Goal: Task Accomplishment & Management: Manage account settings

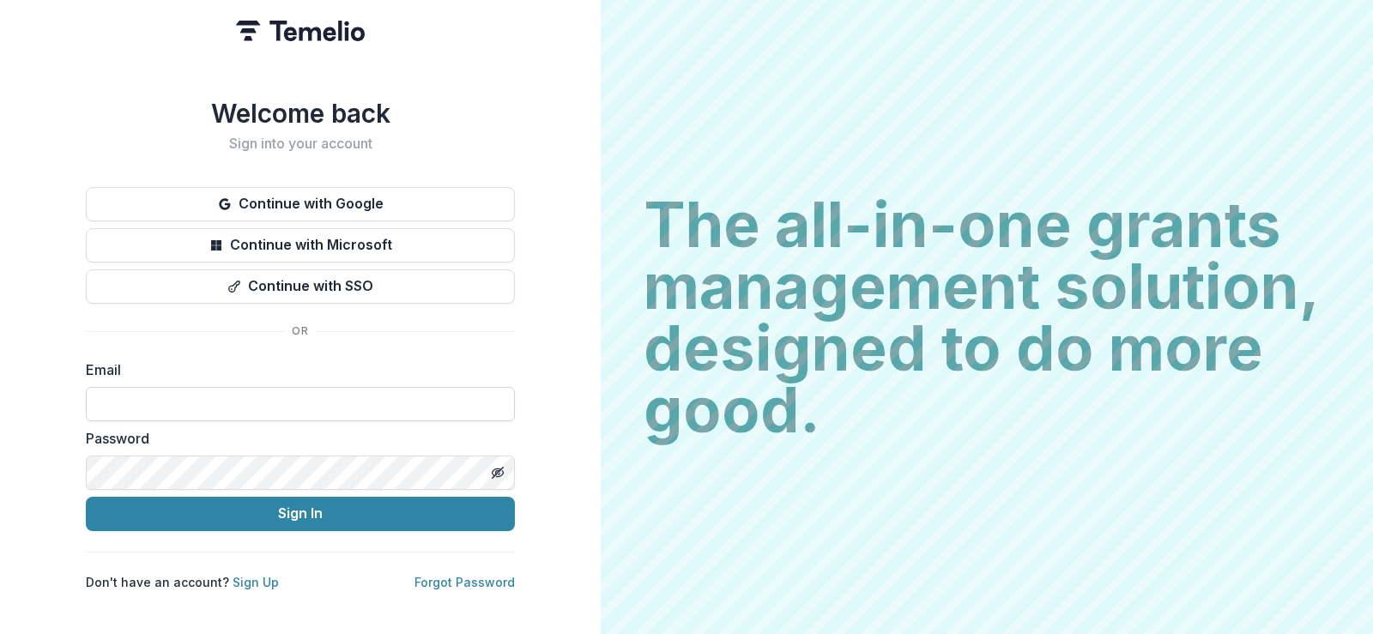
click at [161, 392] on input at bounding box center [300, 404] width 429 height 34
type input "**********"
click at [86, 497] on button "Sign In" at bounding box center [300, 514] width 429 height 34
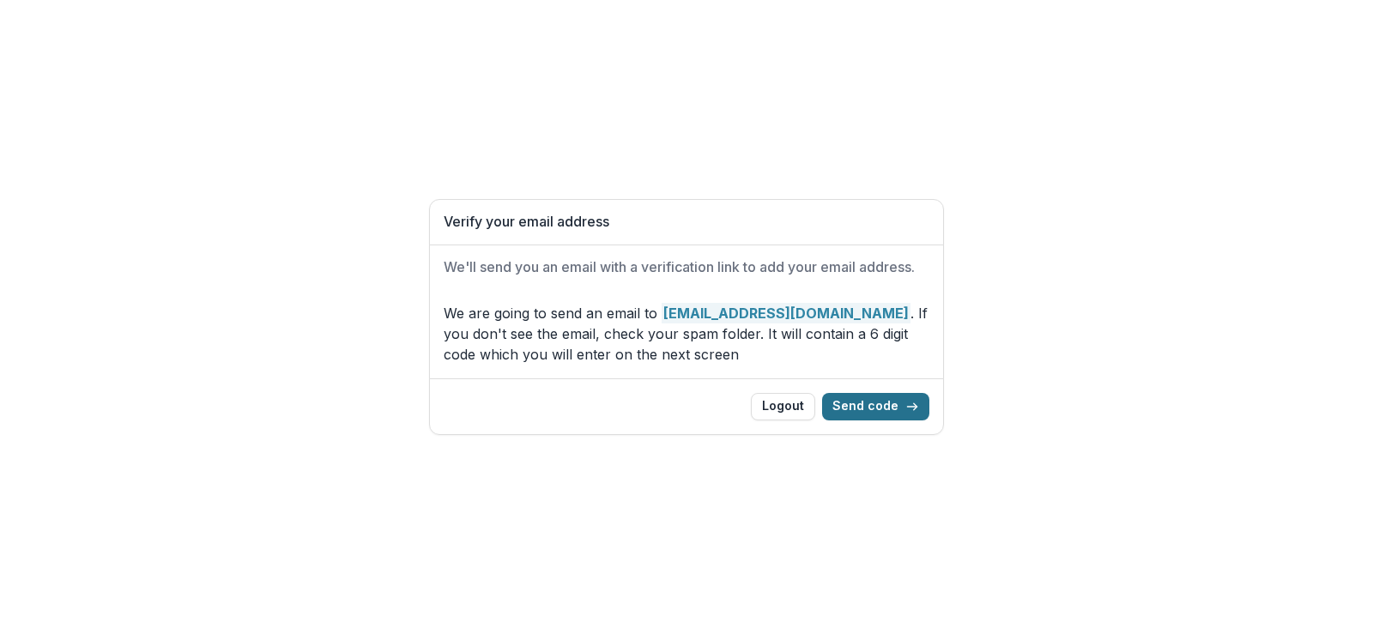
click at [869, 404] on button "Send code" at bounding box center [875, 406] width 107 height 27
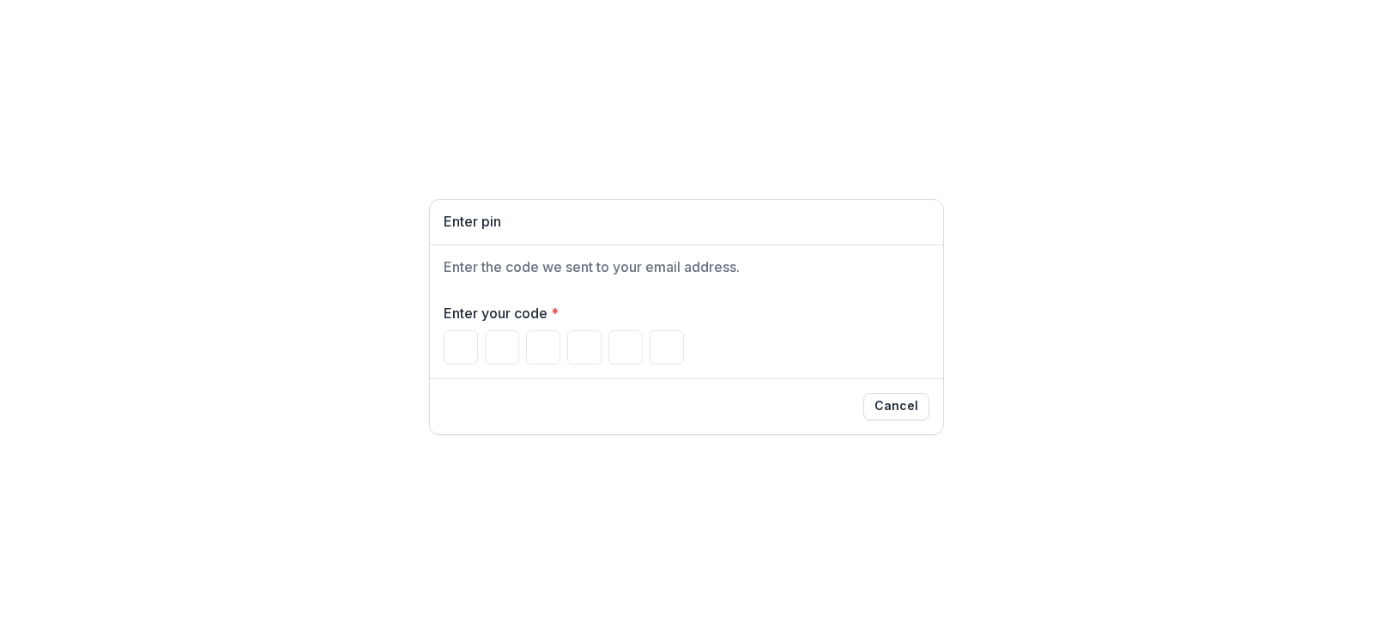
type input "*"
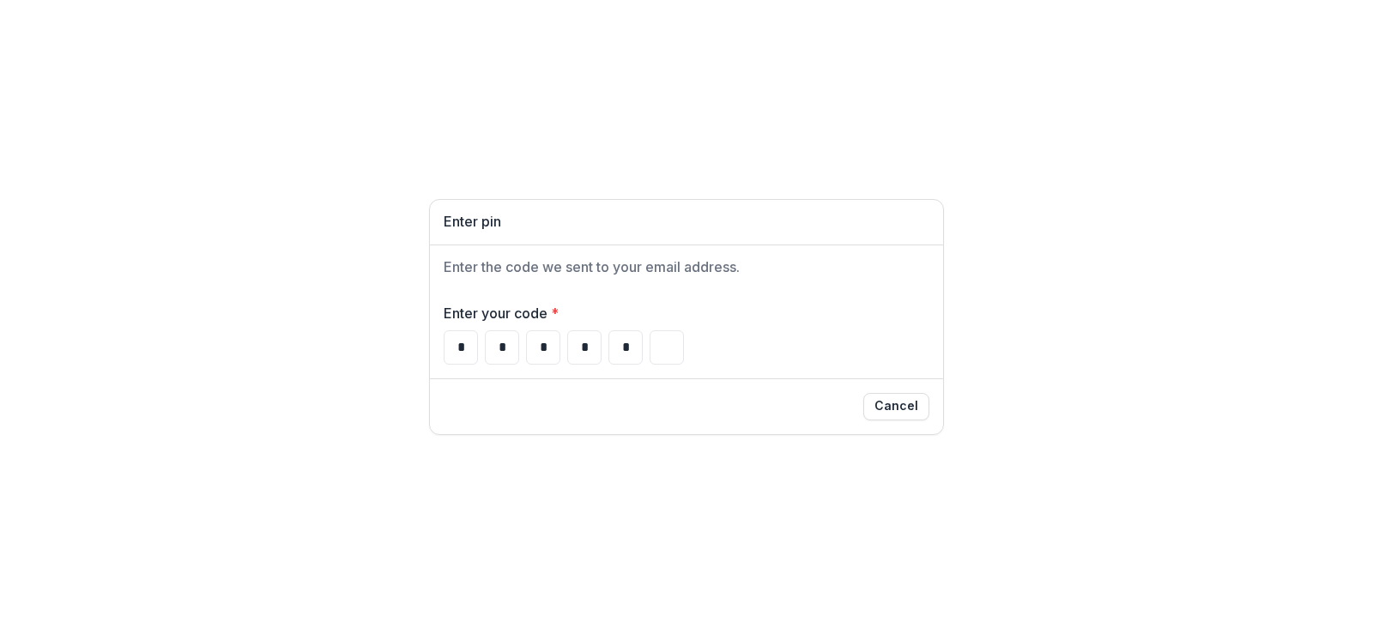
type input "*"
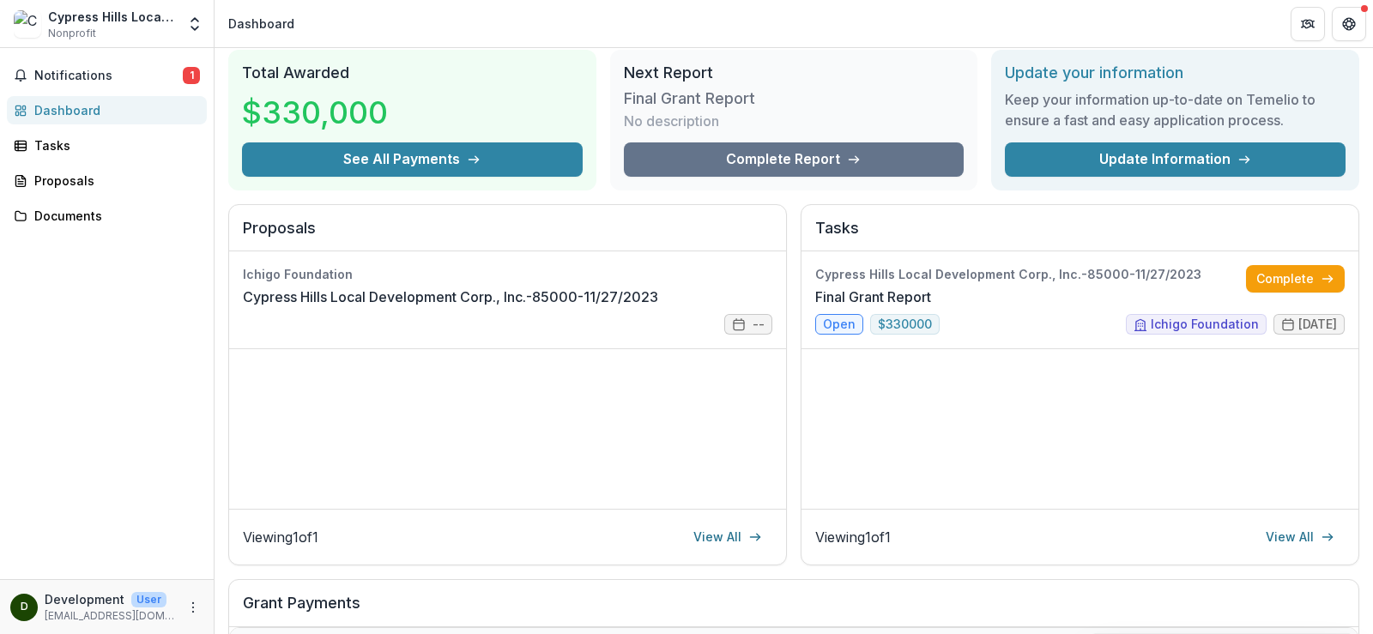
scroll to position [86, 0]
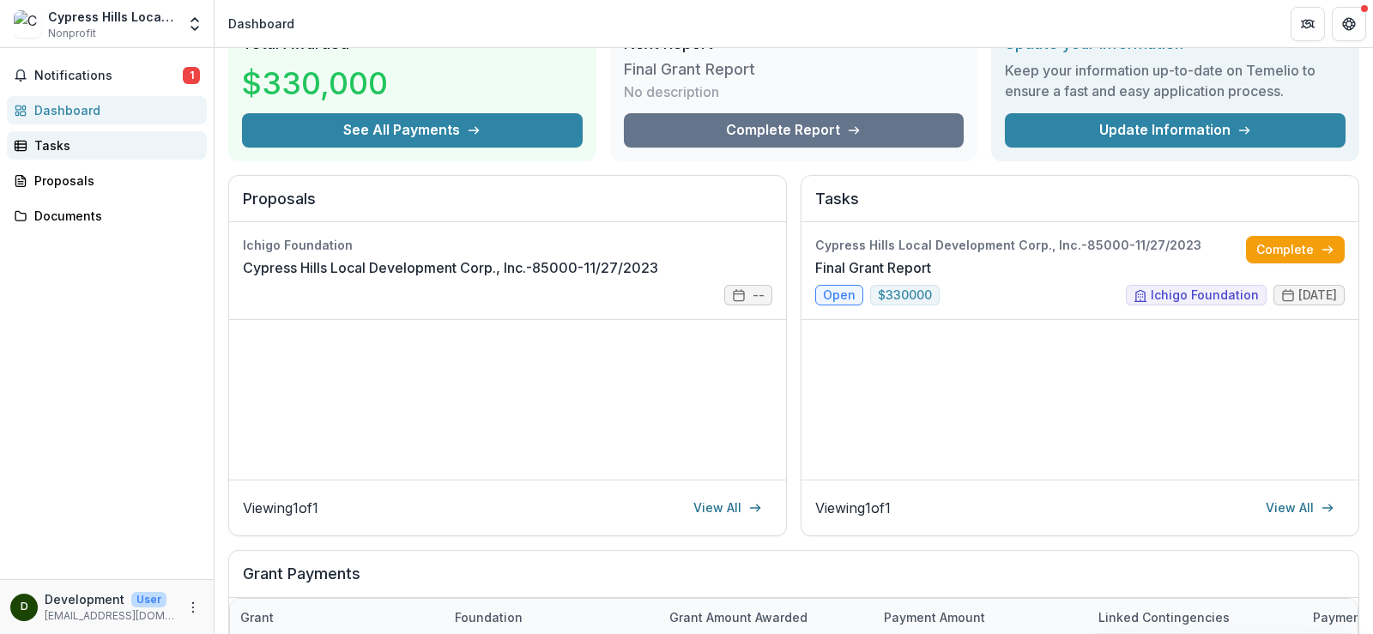
click at [58, 146] on div "Tasks" at bounding box center [113, 145] width 159 height 18
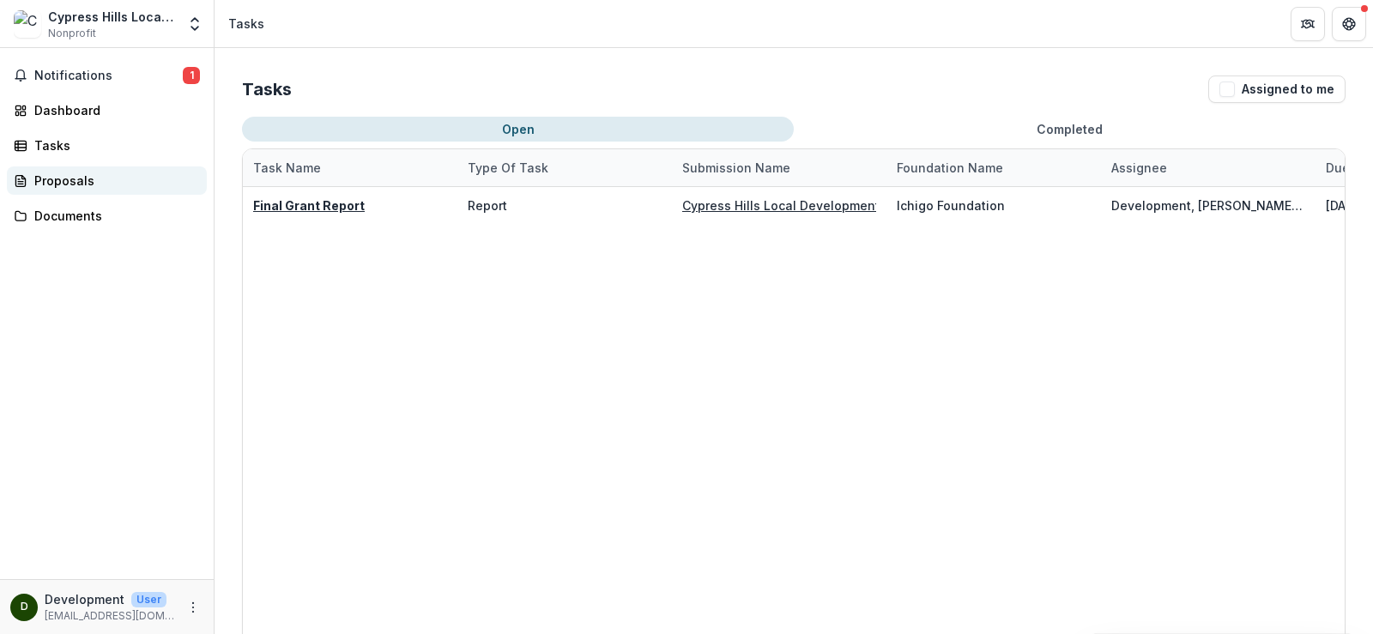
click at [72, 176] on div "Proposals" at bounding box center [113, 181] width 159 height 18
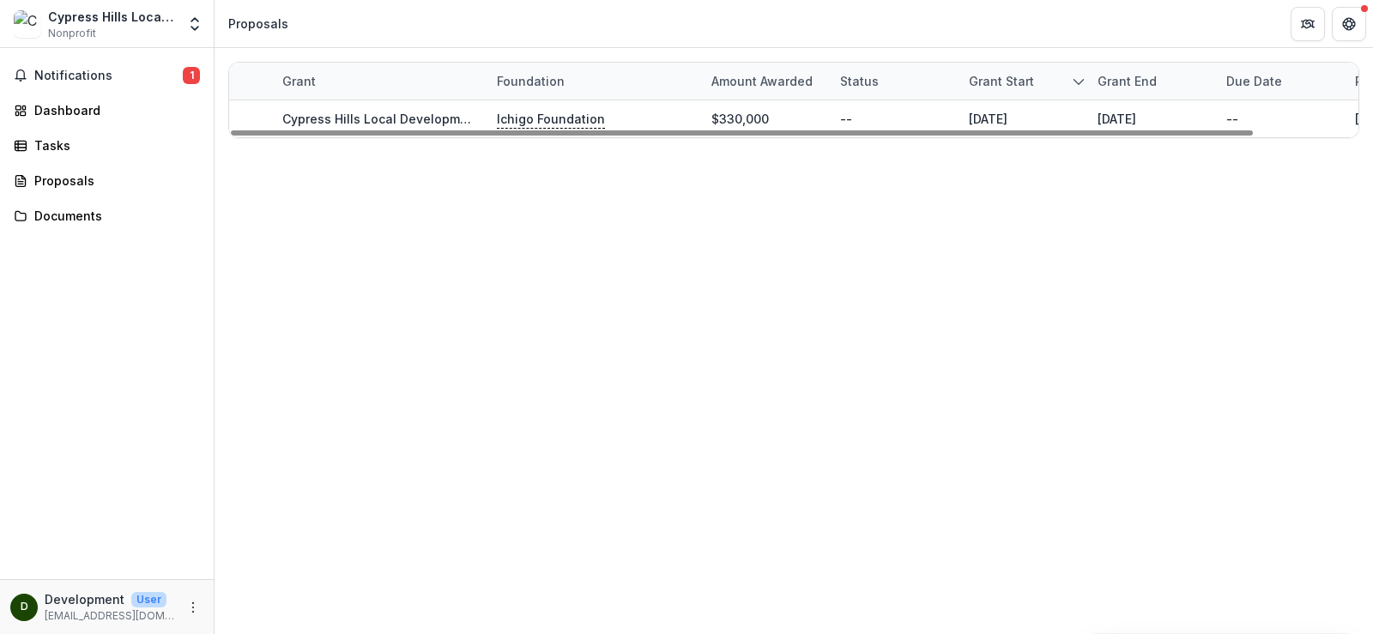
drag, startPoint x: 1052, startPoint y: 133, endPoint x: 824, endPoint y: 173, distance: 231.7
click at [902, 136] on div at bounding box center [742, 132] width 1022 height 5
drag, startPoint x: 646, startPoint y: 132, endPoint x: 620, endPoint y: 161, distance: 38.9
click at [652, 134] on div at bounding box center [742, 132] width 1022 height 5
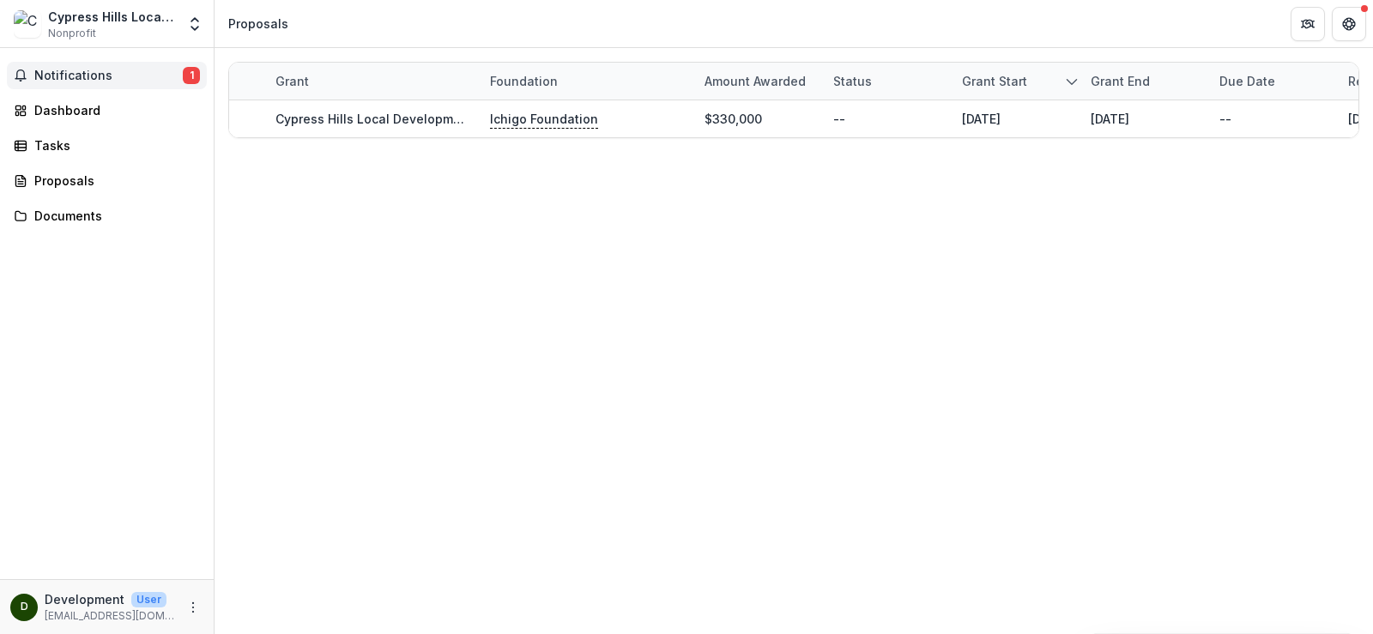
click at [63, 74] on span "Notifications" at bounding box center [108, 76] width 149 height 15
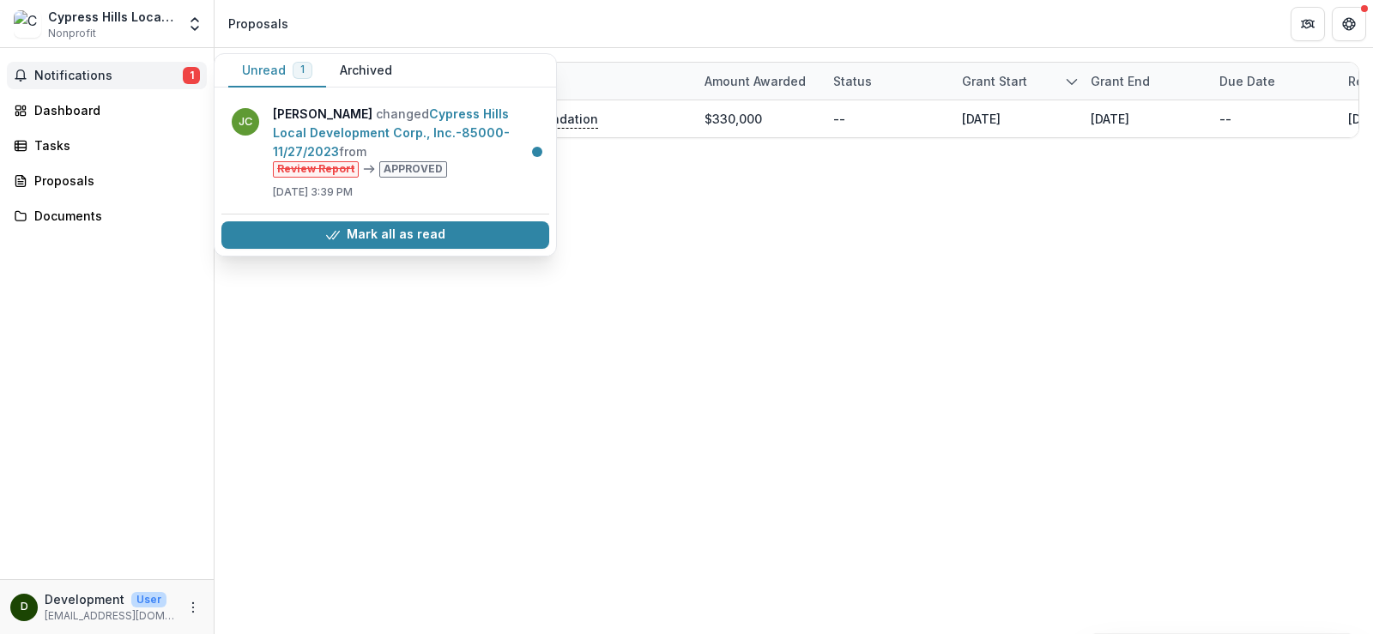
click at [867, 212] on div "Grant Foundation Amount awarded Status Grant start Grant end Due Date Report Du…" at bounding box center [794, 341] width 1159 height 586
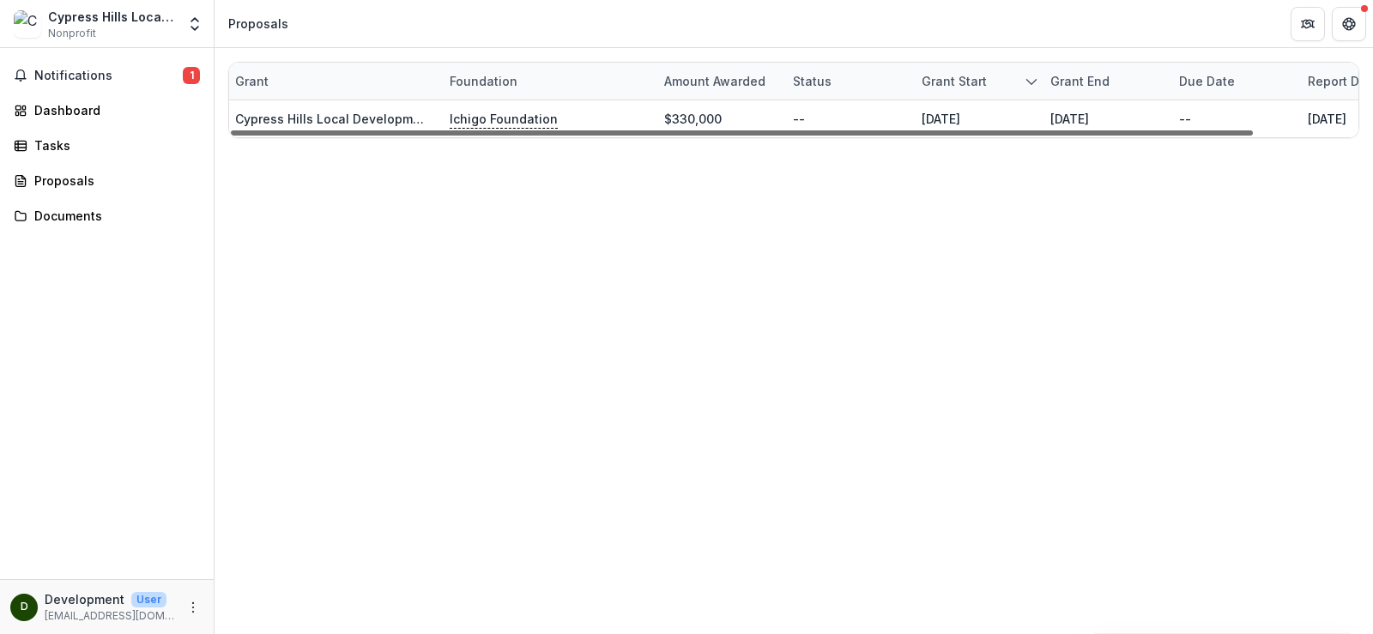
scroll to position [0, 0]
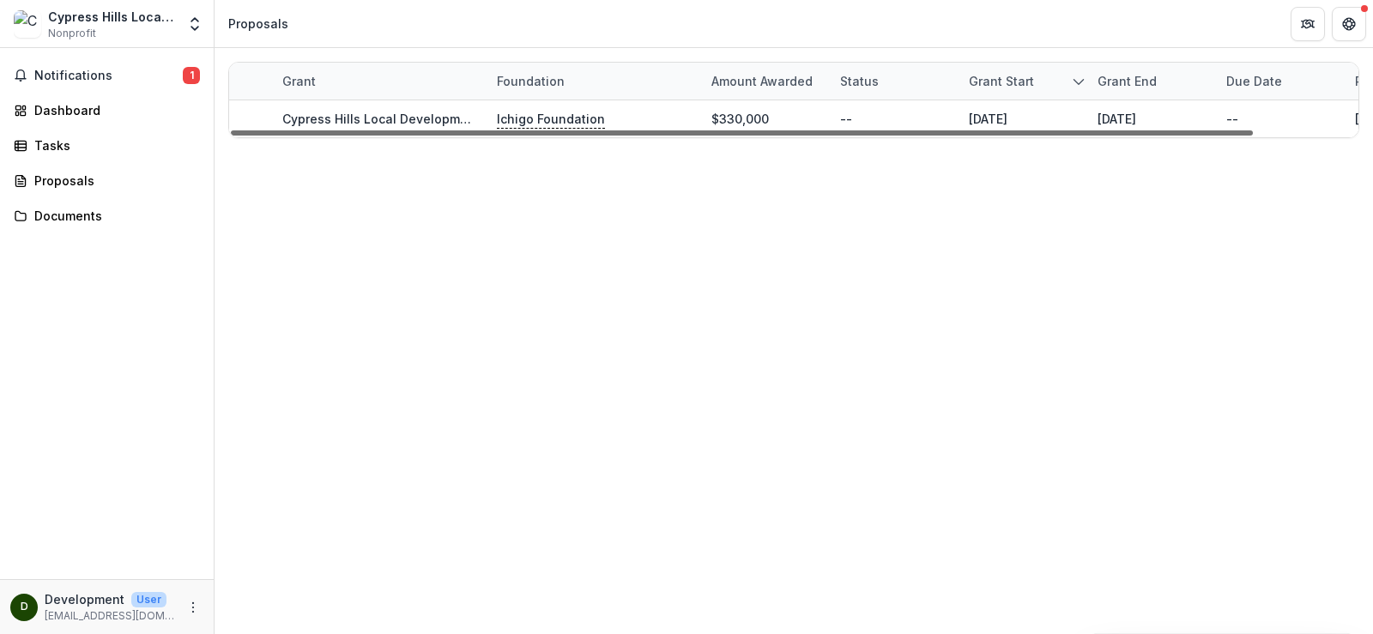
drag, startPoint x: 753, startPoint y: 130, endPoint x: 667, endPoint y: 133, distance: 85.9
click at [667, 133] on div at bounding box center [742, 132] width 1022 height 5
click at [56, 179] on div "Proposals" at bounding box center [113, 181] width 159 height 18
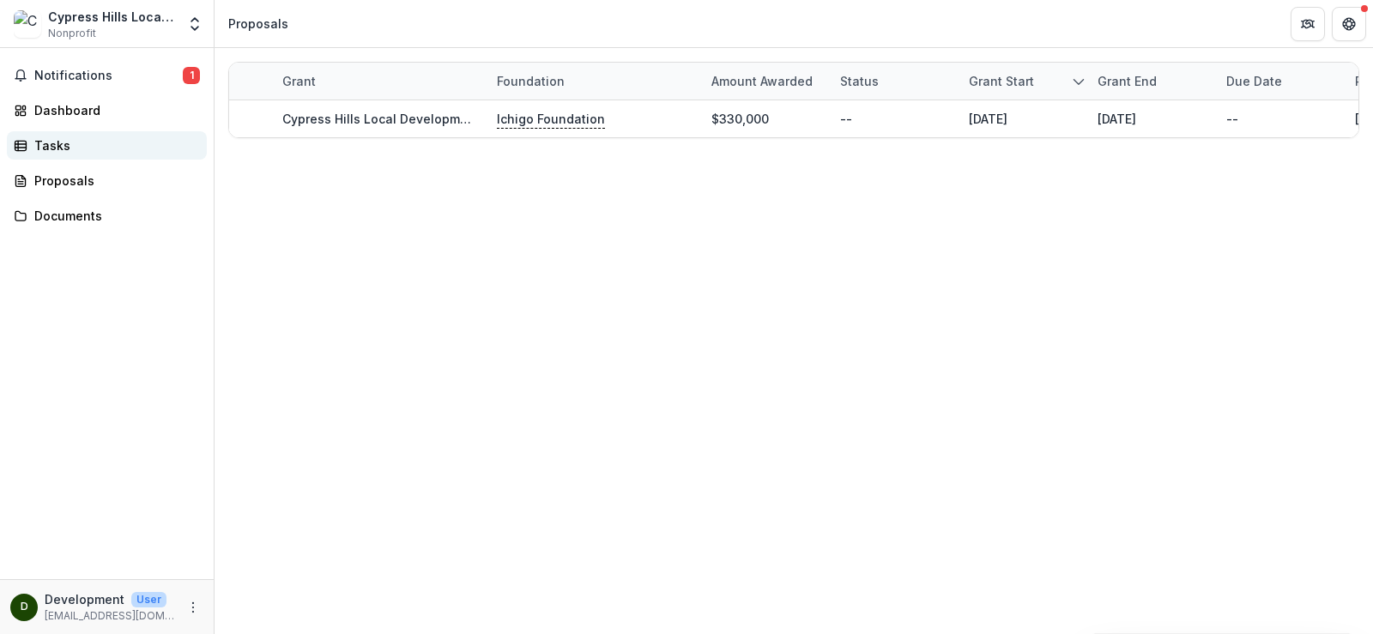
click at [42, 141] on div "Tasks" at bounding box center [113, 145] width 159 height 18
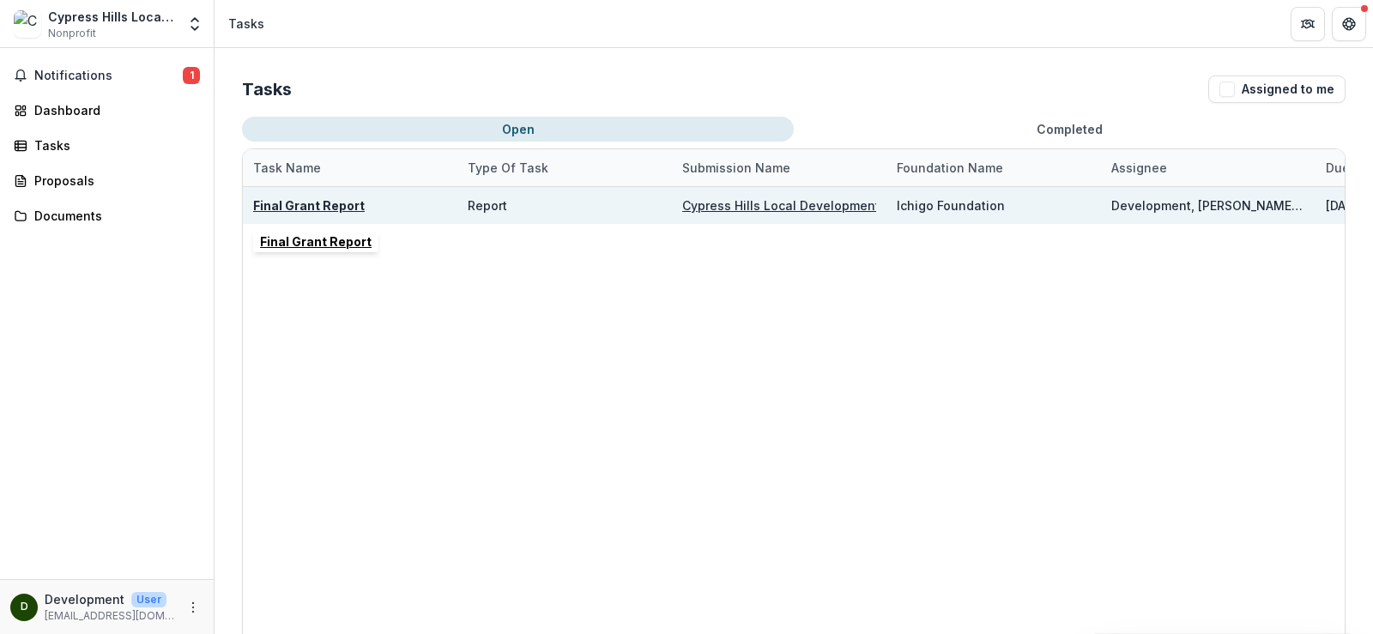
click at [320, 202] on u "Final Grant Report" at bounding box center [309, 205] width 112 height 15
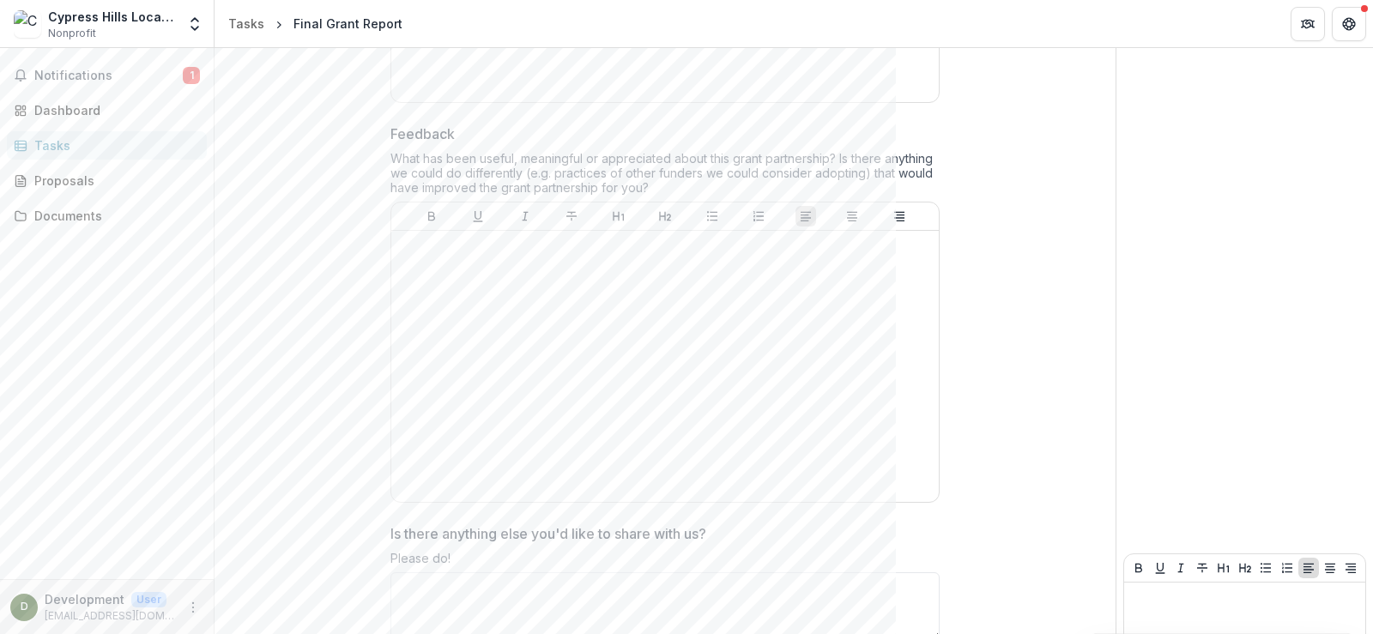
scroll to position [1616, 0]
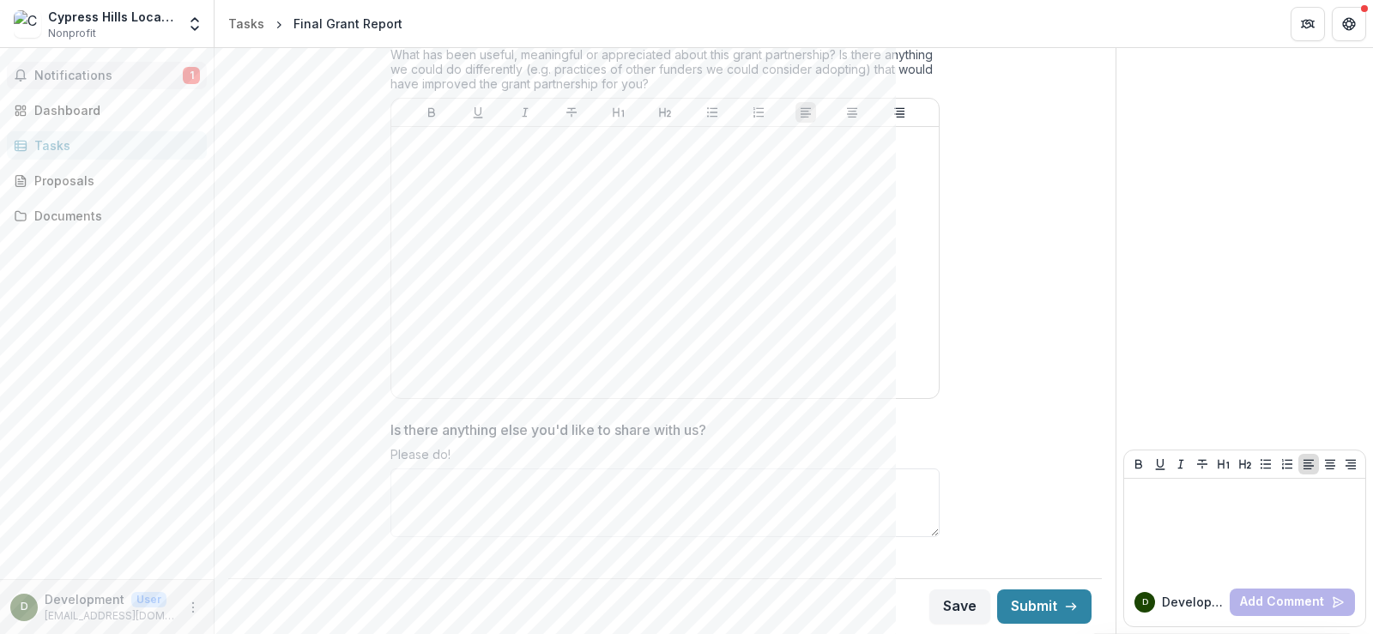
click at [71, 71] on span "Notifications" at bounding box center [108, 76] width 149 height 15
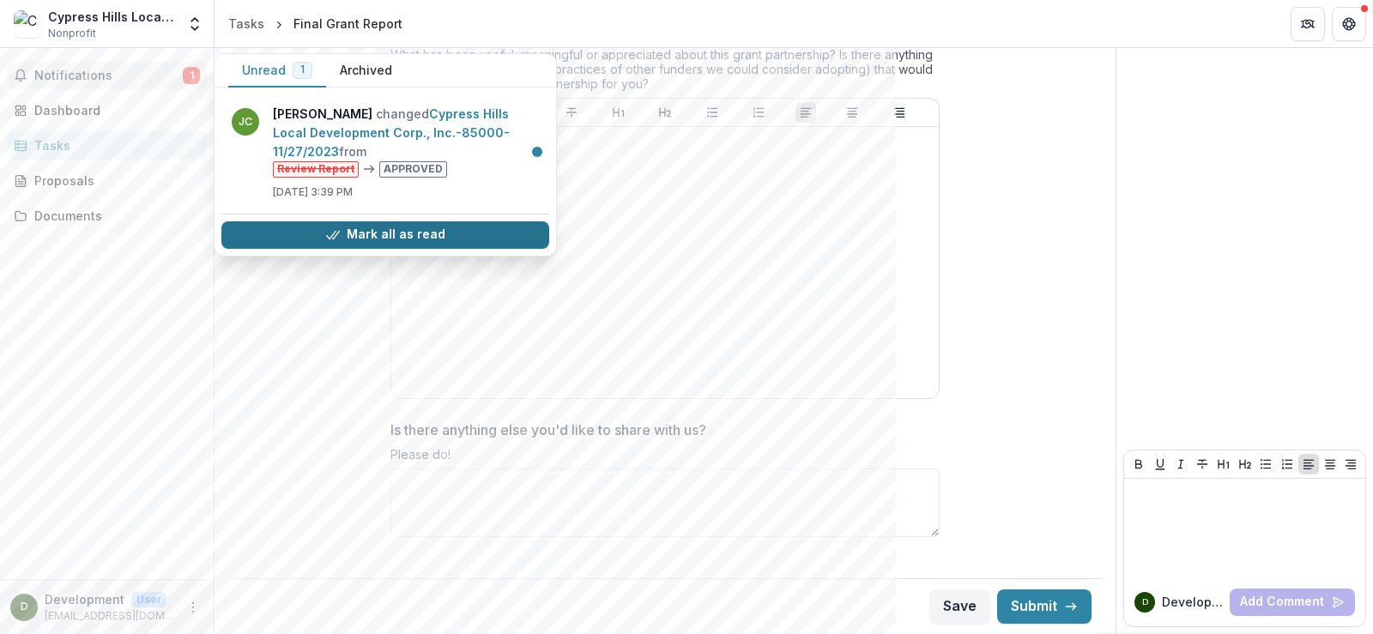
click at [381, 230] on button "Mark all as read" at bounding box center [385, 234] width 328 height 27
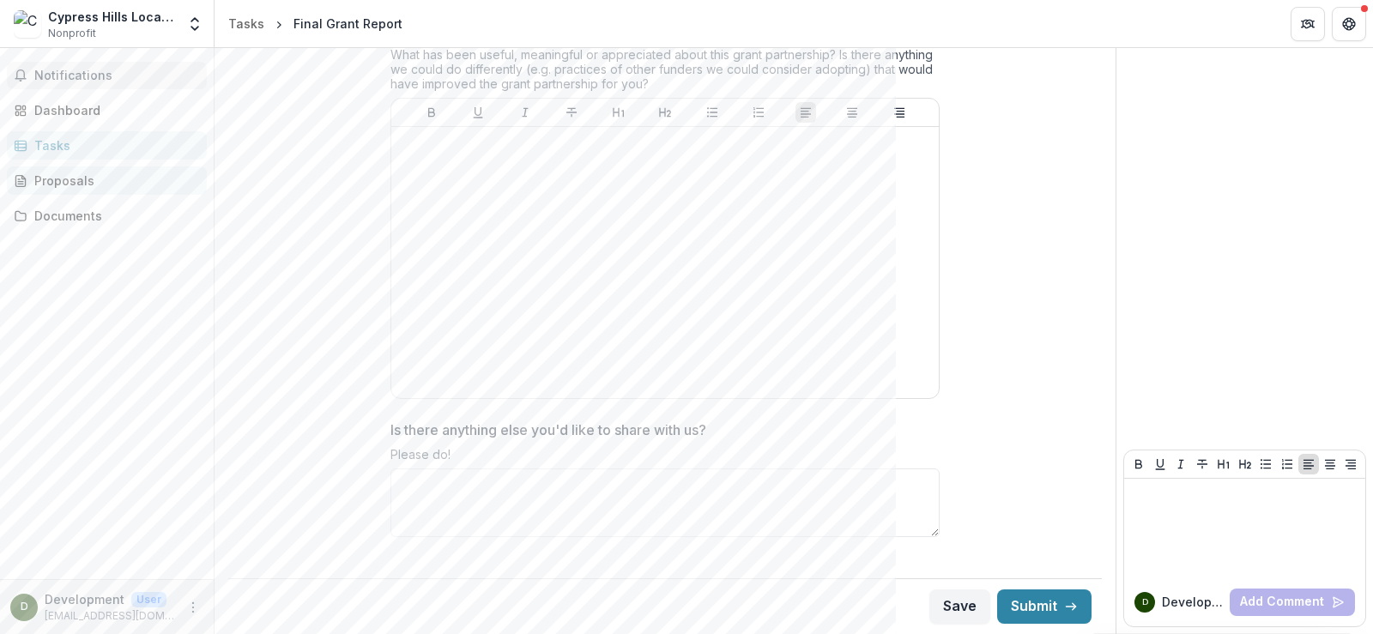
click at [70, 183] on div "Proposals" at bounding box center [113, 181] width 159 height 18
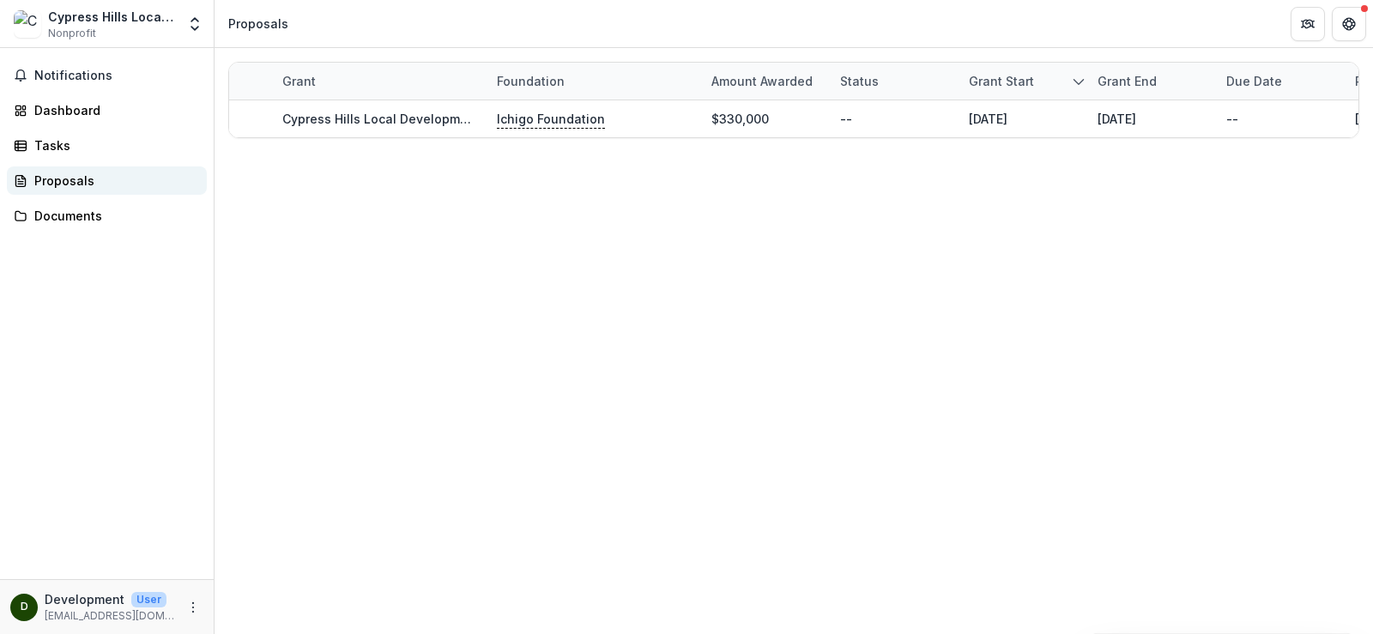
click at [73, 185] on div "Proposals" at bounding box center [113, 181] width 159 height 18
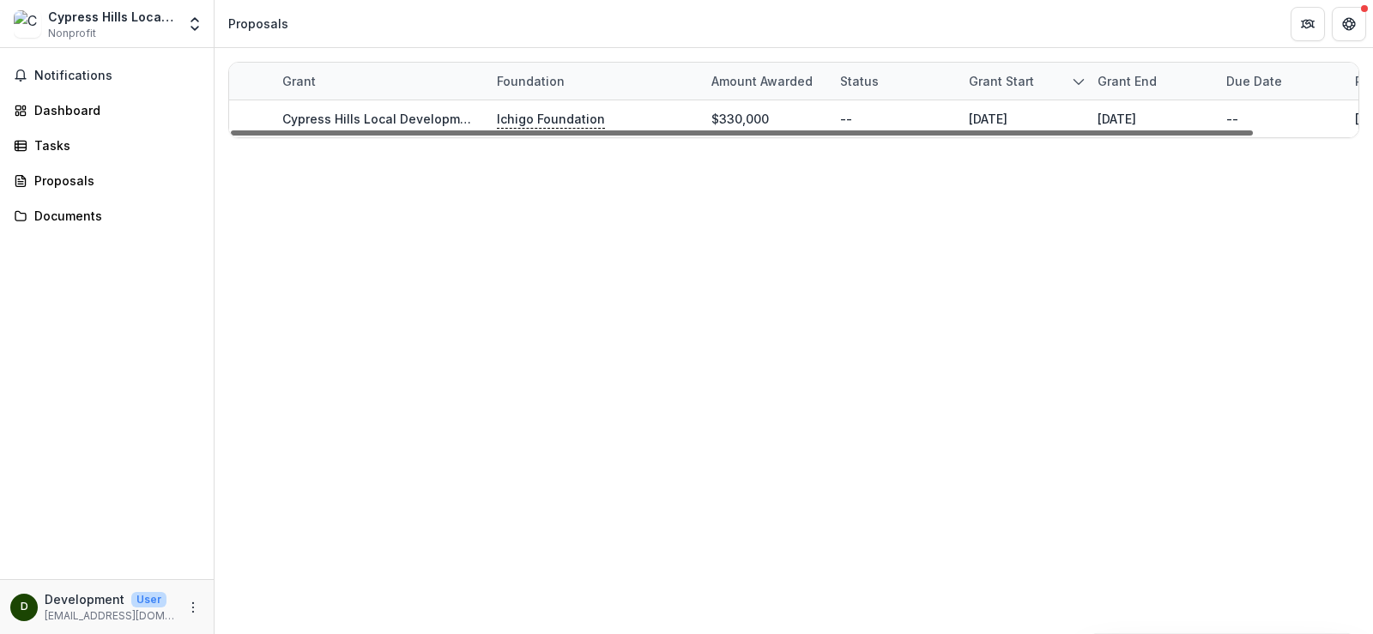
drag, startPoint x: 694, startPoint y: 135, endPoint x: 530, endPoint y: 151, distance: 163.9
click at [530, 136] on div at bounding box center [742, 132] width 1022 height 5
click at [62, 213] on div "Documents" at bounding box center [113, 216] width 159 height 18
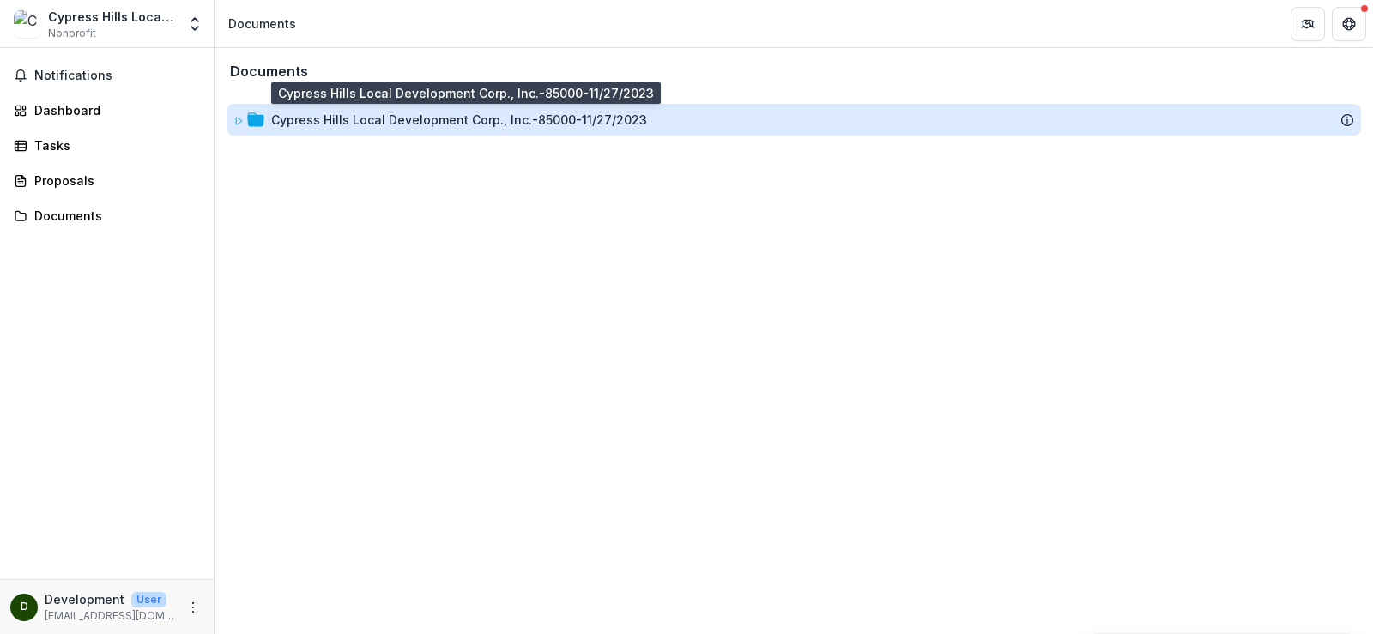
click at [430, 128] on div "Cypress Hills Local Development Corp., Inc.-85000-11/27/2023" at bounding box center [459, 120] width 376 height 18
